Goal: Task Accomplishment & Management: Manage account settings

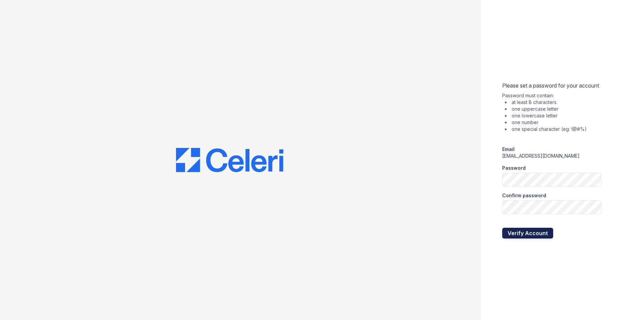
click at [515, 231] on button "Verify Account" at bounding box center [527, 232] width 51 height 11
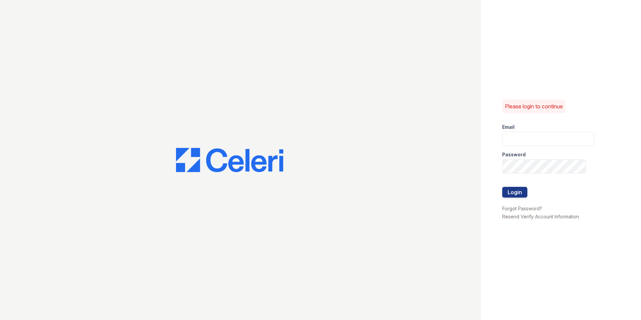
click at [515, 124] on div "Email" at bounding box center [548, 124] width 92 height 13
click at [511, 134] on input "email" at bounding box center [548, 139] width 92 height 14
type input "[EMAIL_ADDRESS][DOMAIN_NAME]"
click at [515, 193] on button "Login" at bounding box center [514, 192] width 25 height 11
